Goal: Information Seeking & Learning: Learn about a topic

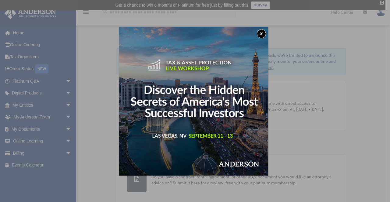
click at [262, 34] on button "x" at bounding box center [261, 33] width 9 height 9
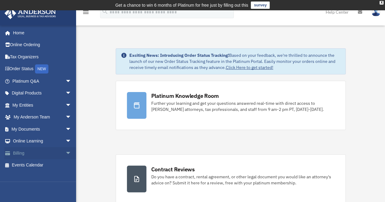
click at [22, 153] on link "Billing arrow_drop_down" at bounding box center [42, 153] width 76 height 12
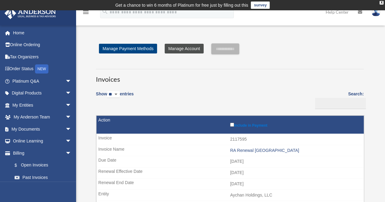
click at [178, 48] on link "Manage Account" at bounding box center [184, 49] width 39 height 10
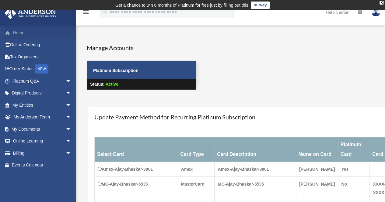
click at [17, 34] on link "Home" at bounding box center [42, 33] width 76 height 12
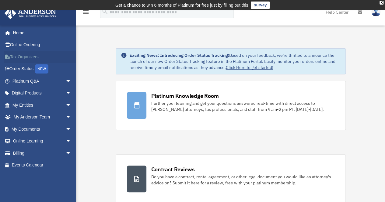
click at [22, 57] on link "Tax Organizers" at bounding box center [42, 57] width 76 height 12
click at [33, 117] on link "My Anderson Team arrow_drop_down" at bounding box center [42, 117] width 76 height 12
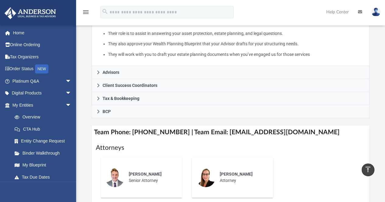
scroll to position [152, 0]
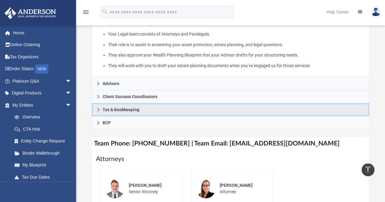
click at [133, 110] on span "Tax & Bookkeeping" at bounding box center [121, 110] width 37 height 4
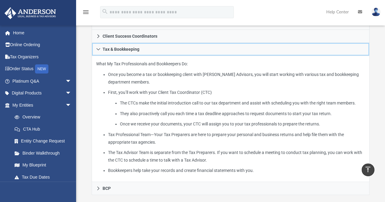
scroll to position [122, 0]
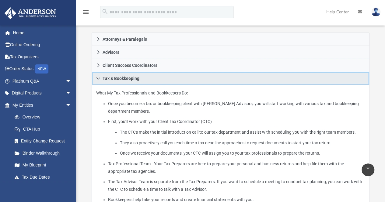
click at [95, 76] on link "Tax & Bookkeeping" at bounding box center [231, 78] width 278 height 13
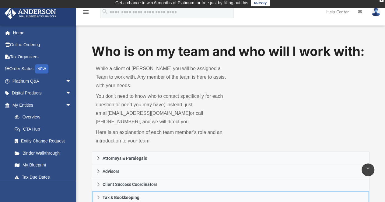
scroll to position [0, 0]
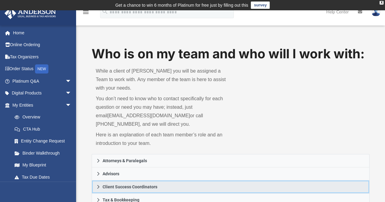
click at [98, 187] on icon at bounding box center [98, 187] width 2 height 4
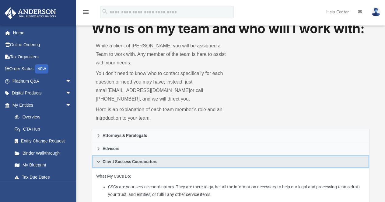
scroll to position [61, 0]
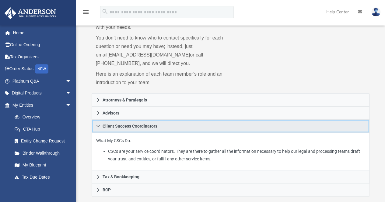
click at [98, 127] on icon at bounding box center [98, 126] width 4 height 2
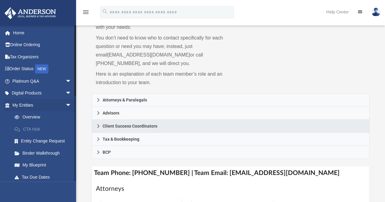
click at [32, 127] on link "CTA Hub" at bounding box center [45, 129] width 72 height 12
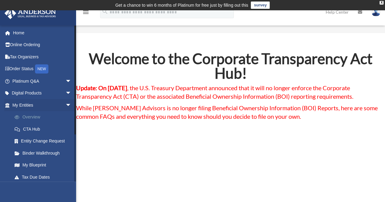
click at [33, 118] on link "Overview" at bounding box center [45, 117] width 72 height 12
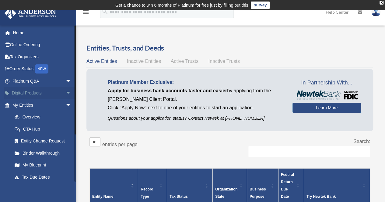
click at [25, 95] on link "Digital Products arrow_drop_down" at bounding box center [42, 93] width 76 height 12
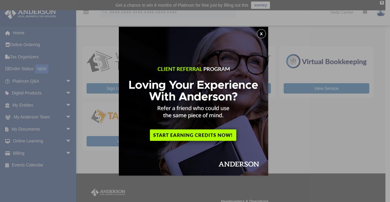
click at [261, 33] on button "x" at bounding box center [261, 33] width 9 height 9
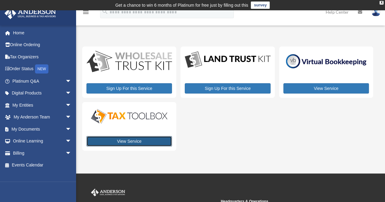
click at [130, 142] on link "View Service" at bounding box center [129, 141] width 86 height 10
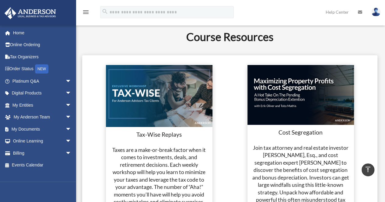
scroll to position [1126, 0]
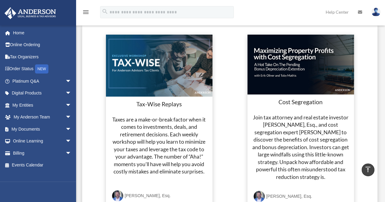
click at [139, 83] on img at bounding box center [159, 66] width 107 height 62
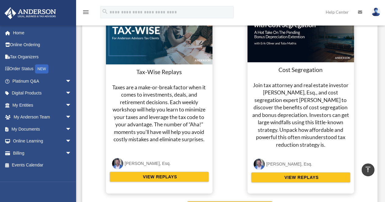
scroll to position [1187, 0]
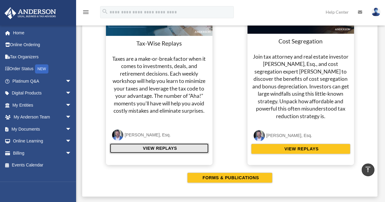
click at [157, 147] on span "VIEW REPLAYS" at bounding box center [159, 148] width 36 height 6
